Goal: Task Accomplishment & Management: Use online tool/utility

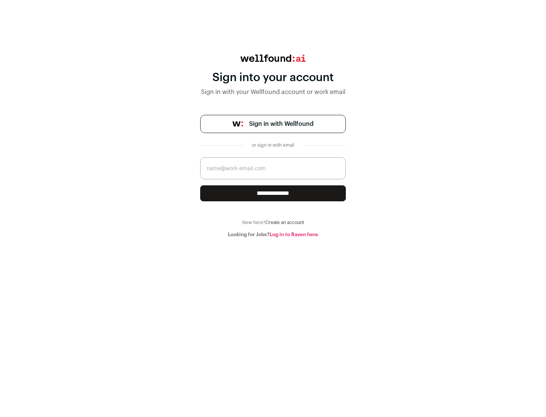
click at [281, 124] on span "Sign in with Wellfound" at bounding box center [281, 123] width 64 height 9
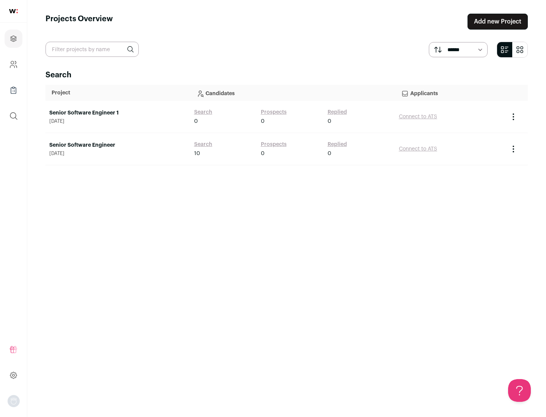
click at [117, 145] on link "Senior Software Engineer" at bounding box center [117, 145] width 137 height 8
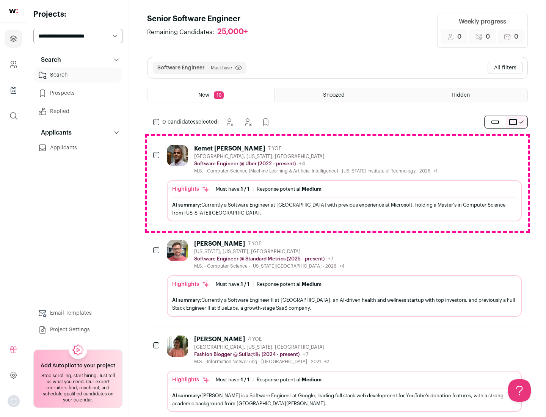
click at [337, 183] on div "Highlights Must have: 1 / 1 How many must haves have been fulfilled? | Response…" at bounding box center [344, 200] width 355 height 41
